Goal: Navigation & Orientation: Find specific page/section

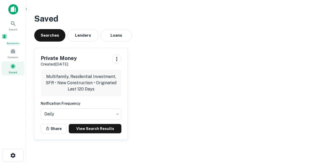
click at [7, 35] on span at bounding box center [5, 36] width 6 height 6
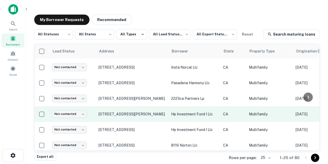
scroll to position [112, 0]
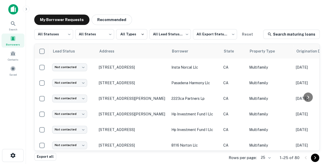
click at [269, 157] on body "Search Borrowers Contacts Saved My Borrower Requests Recommended All Statuses *…" at bounding box center [164, 82] width 328 height 164
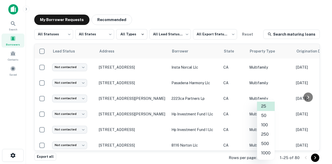
click at [268, 141] on li "500" at bounding box center [266, 143] width 18 height 9
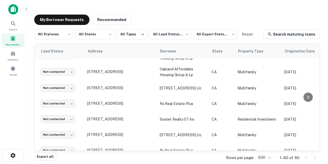
scroll to position [557, 0]
